Goal: Information Seeking & Learning: Learn about a topic

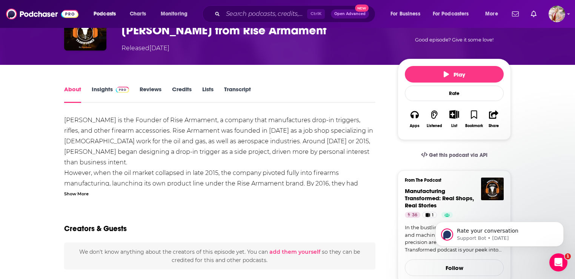
scroll to position [75, 0]
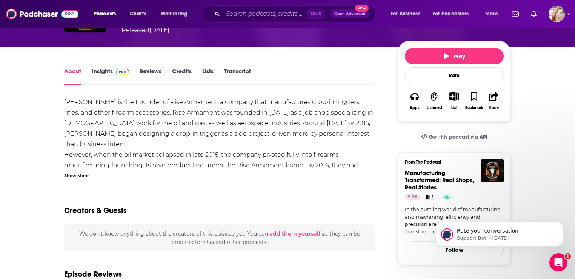
click at [75, 175] on div "Show More" at bounding box center [76, 175] width 25 height 7
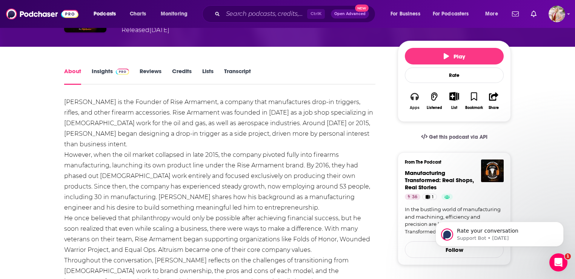
click at [420, 93] on button "Apps" at bounding box center [415, 101] width 20 height 28
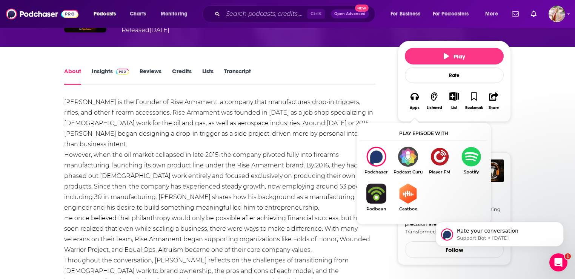
click at [471, 157] on img "Show Listen On dropdown" at bounding box center [471, 157] width 32 height 20
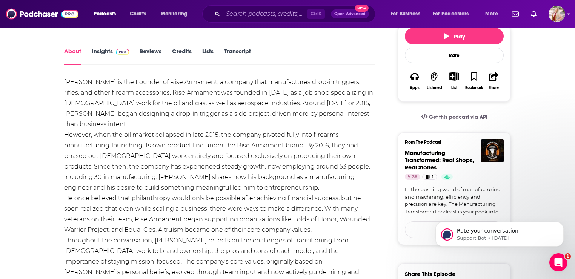
scroll to position [113, 0]
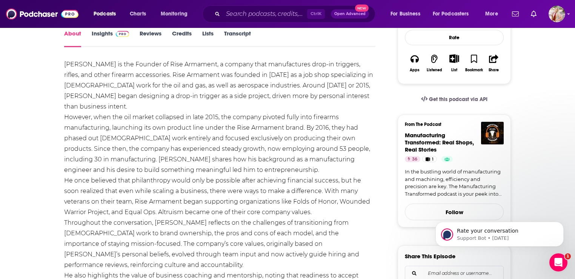
click at [94, 92] on div "[PERSON_NAME] is the Founder of Rise Armament, a company that manufactures drop…" at bounding box center [219, 233] width 311 height 349
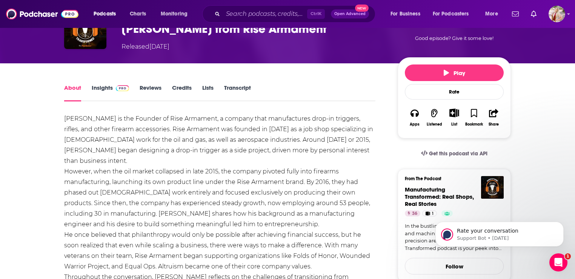
scroll to position [0, 0]
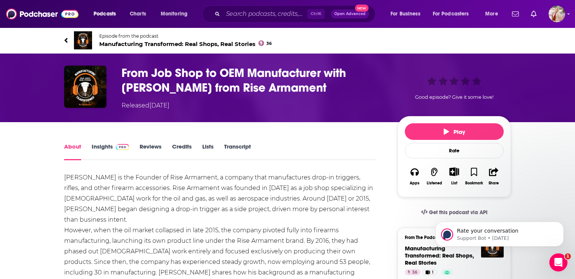
click at [244, 143] on link "Transcript" at bounding box center [237, 151] width 27 height 17
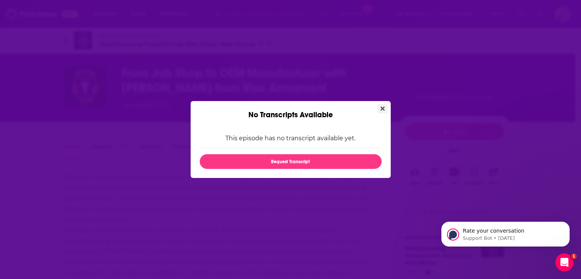
click at [383, 110] on icon "Close" at bounding box center [382, 109] width 4 height 4
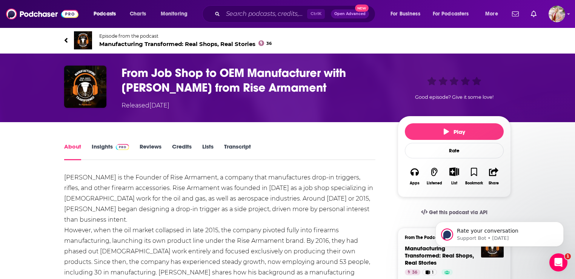
click at [106, 143] on link "Insights" at bounding box center [110, 151] width 37 height 17
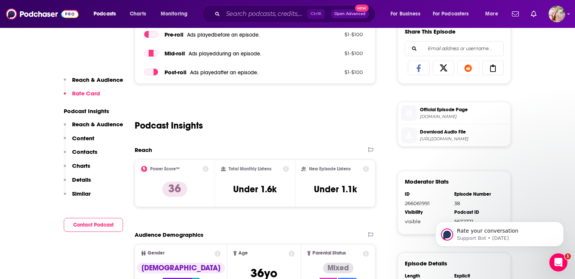
scroll to position [340, 0]
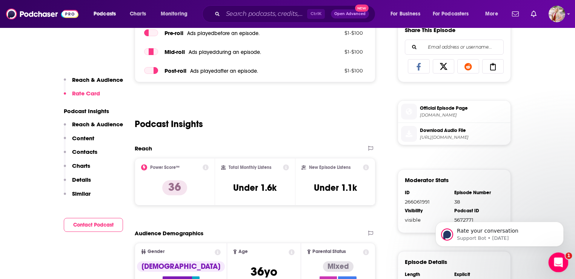
click at [565, 262] on div "Open Intercom Messenger" at bounding box center [557, 261] width 25 height 25
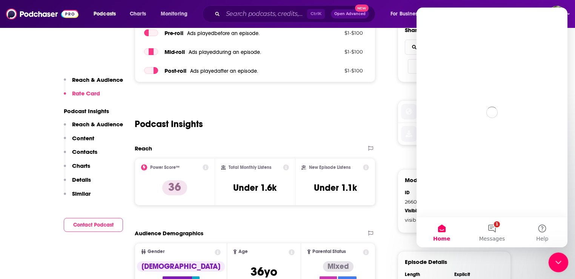
scroll to position [0, 0]
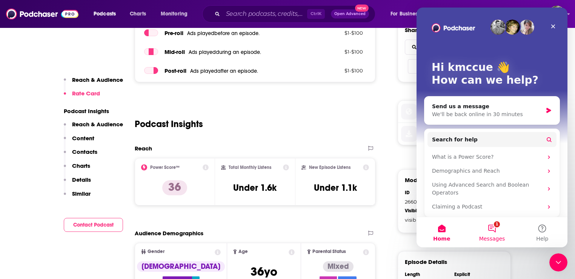
click at [498, 231] on button "1 Messages" at bounding box center [492, 232] width 50 height 30
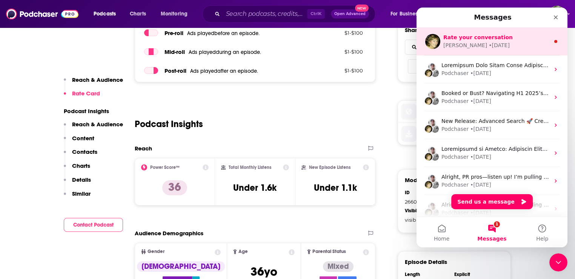
click at [499, 46] on div "[PERSON_NAME] • [DATE]" at bounding box center [496, 45] width 106 height 8
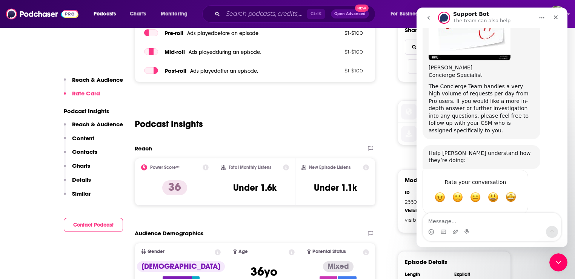
scroll to position [373, 0]
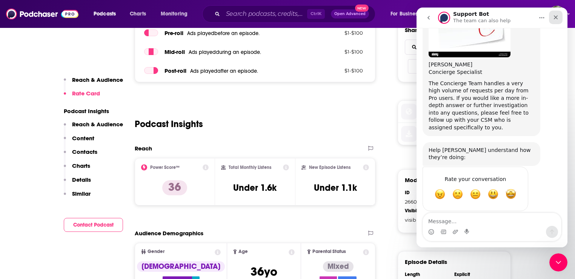
click at [557, 19] on icon "Close" at bounding box center [556, 17] width 4 height 4
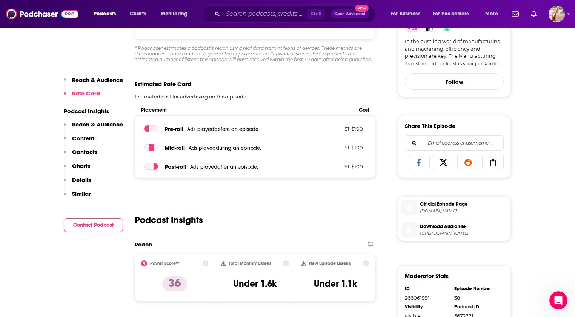
scroll to position [226, 0]
